Goal: Transaction & Acquisition: Purchase product/service

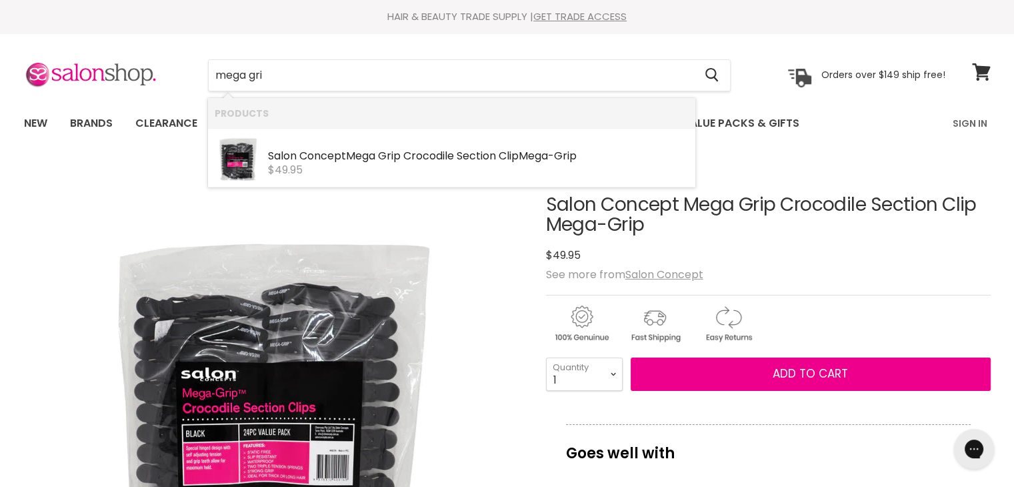
type input "mega grip"
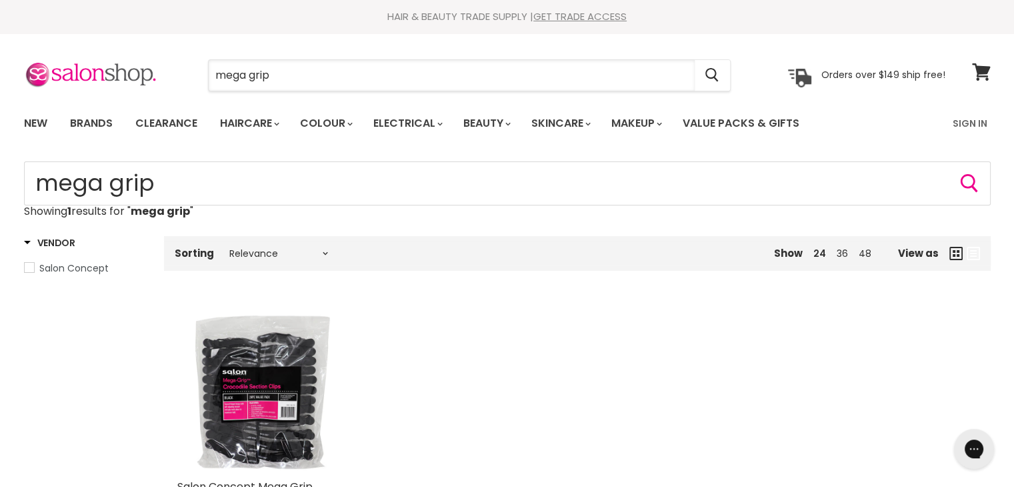
drag, startPoint x: 296, startPoint y: 78, endPoint x: 166, endPoint y: 82, distance: 130.1
click at [166, 82] on div "mega grip Cancel Orders over $149 ship free!" at bounding box center [484, 75] width 921 height 31
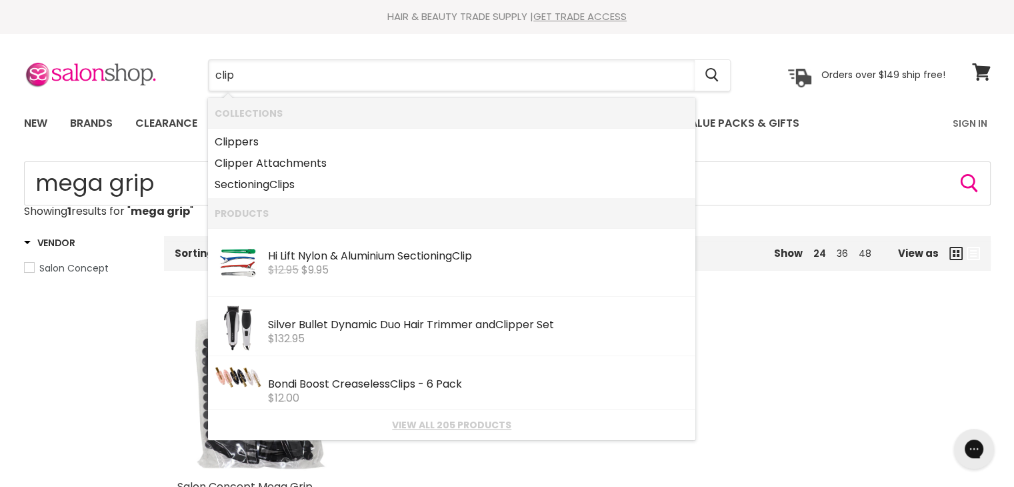
type input "clips"
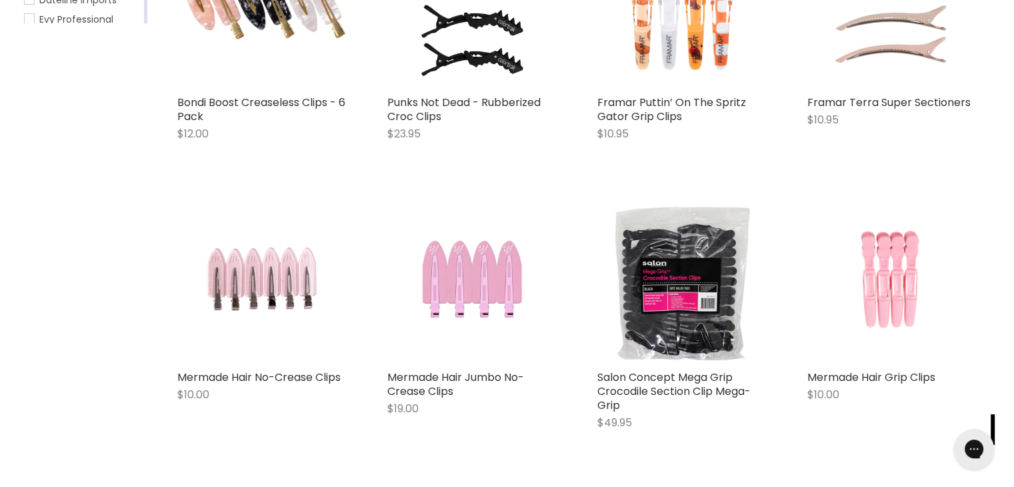
scroll to position [384, 0]
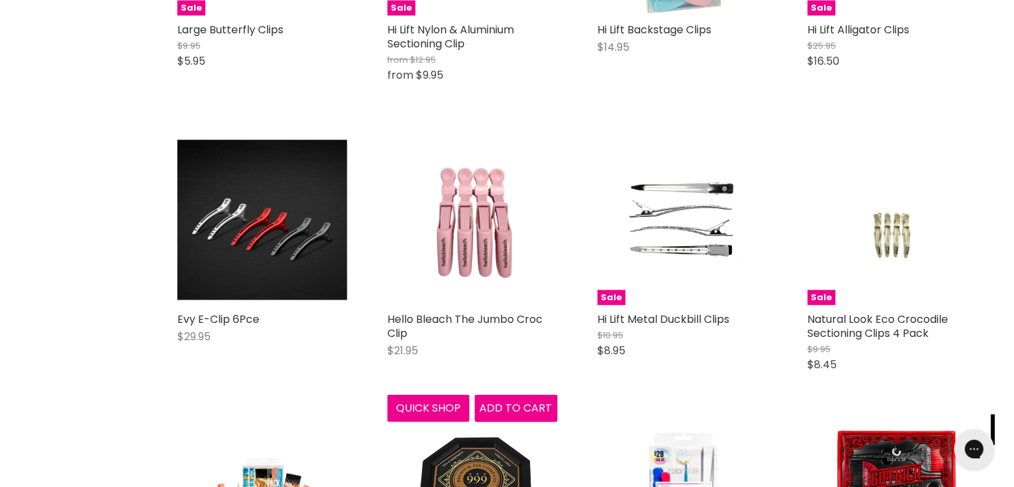
scroll to position [2763, 0]
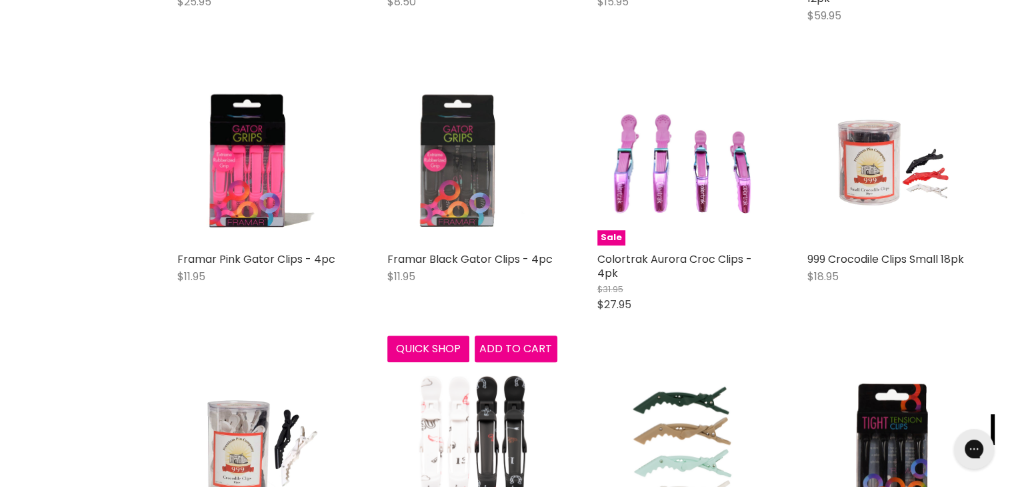
scroll to position [1138, 0]
